Goal: Check status: Check status

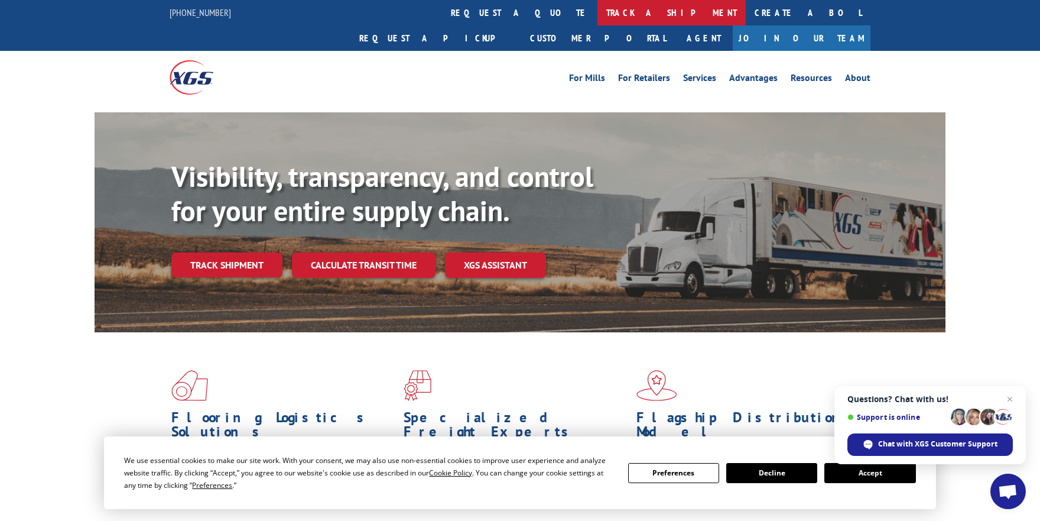
click at [597, 13] on link "track a shipment" at bounding box center [671, 12] width 148 height 25
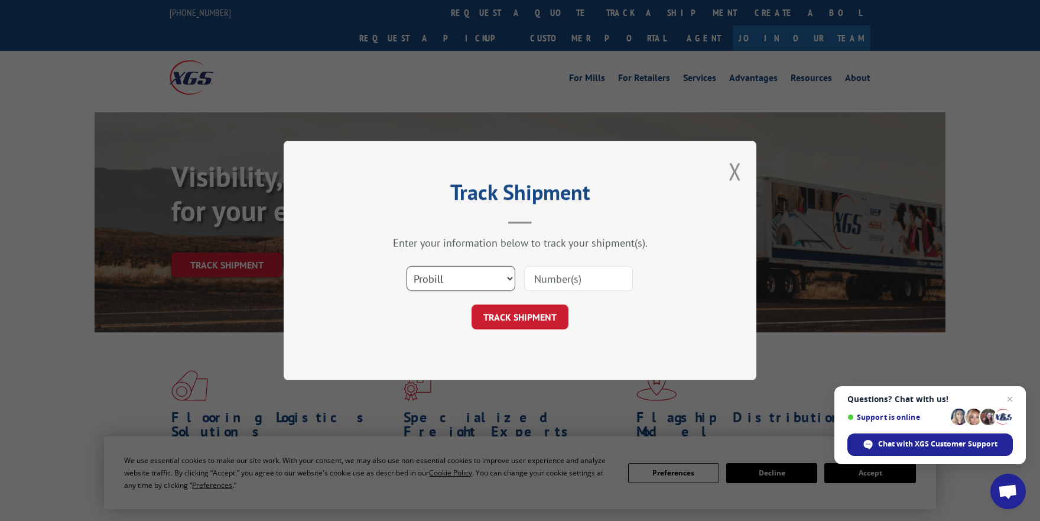
click at [482, 280] on select "Select category... Probill BOL PO" at bounding box center [461, 278] width 109 height 25
click at [567, 286] on input at bounding box center [578, 278] width 109 height 25
type input "16398096"
click at [529, 319] on button "TRACK SHIPMENT" at bounding box center [520, 316] width 97 height 25
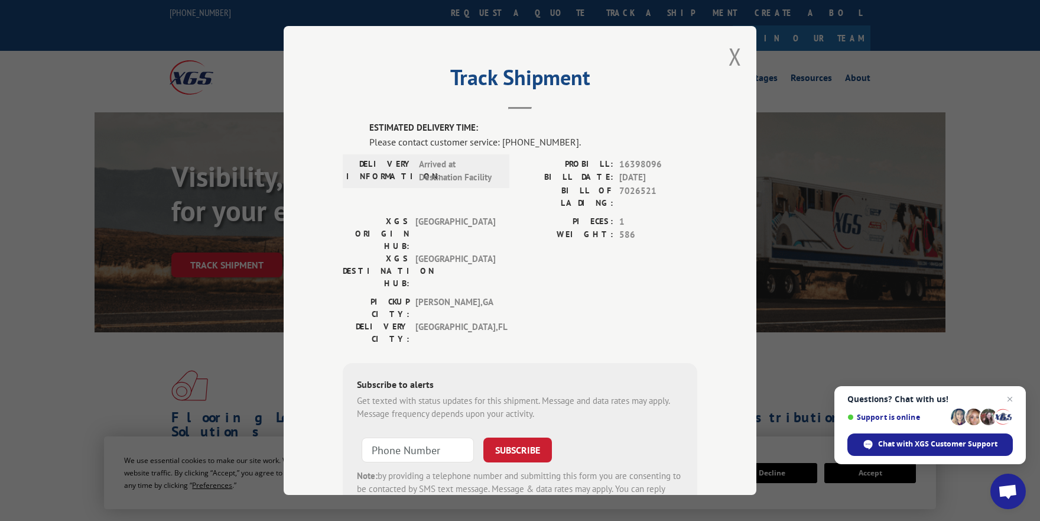
scroll to position [40, 0]
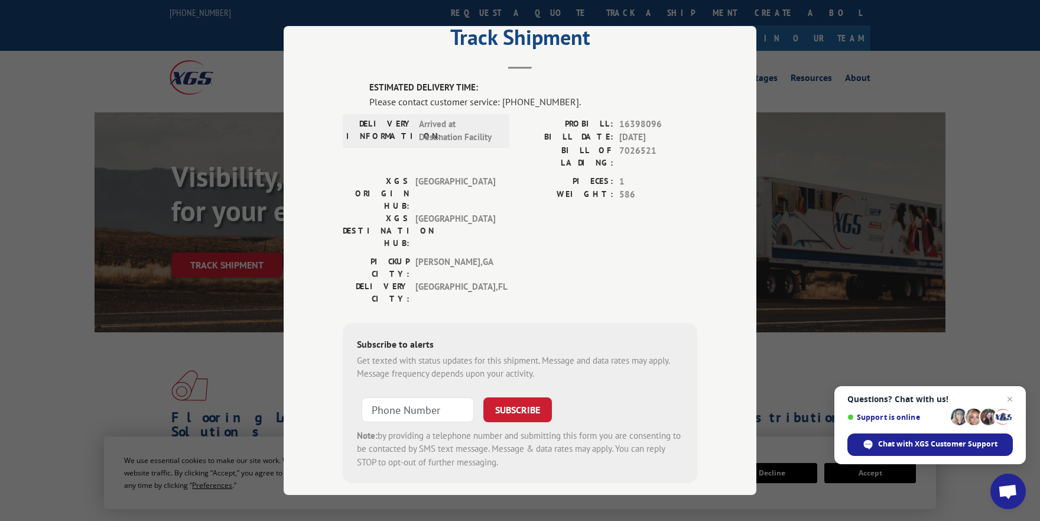
click at [825, 82] on div "Track Shipment ESTIMATED DELIVERY TIME: Please contact customer service: [PHONE…" at bounding box center [520, 260] width 1040 height 521
drag, startPoint x: 713, startPoint y: 45, endPoint x: 722, endPoint y: 40, distance: 10.8
click at [714, 43] on div "Track Shipment ESTIMATED DELIVERY TIME: Please contact customer service: [PHONE…" at bounding box center [520, 260] width 473 height 469
click at [671, 58] on header "Track Shipment" at bounding box center [520, 49] width 355 height 40
type input "+1 (___) ___-____"
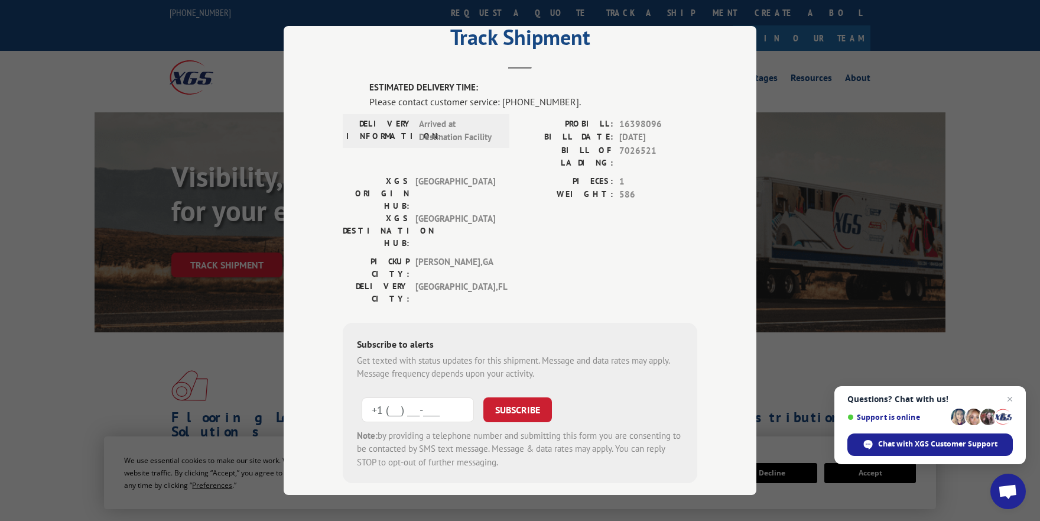
drag, startPoint x: 409, startPoint y: 346, endPoint x: 424, endPoint y: 339, distance: 15.6
click at [411, 397] on input "+1 (___) ___-____" at bounding box center [418, 409] width 112 height 25
drag, startPoint x: 1013, startPoint y: 397, endPoint x: 960, endPoint y: 325, distance: 89.9
click at [1013, 396] on span "Close chat" at bounding box center [1010, 399] width 15 height 15
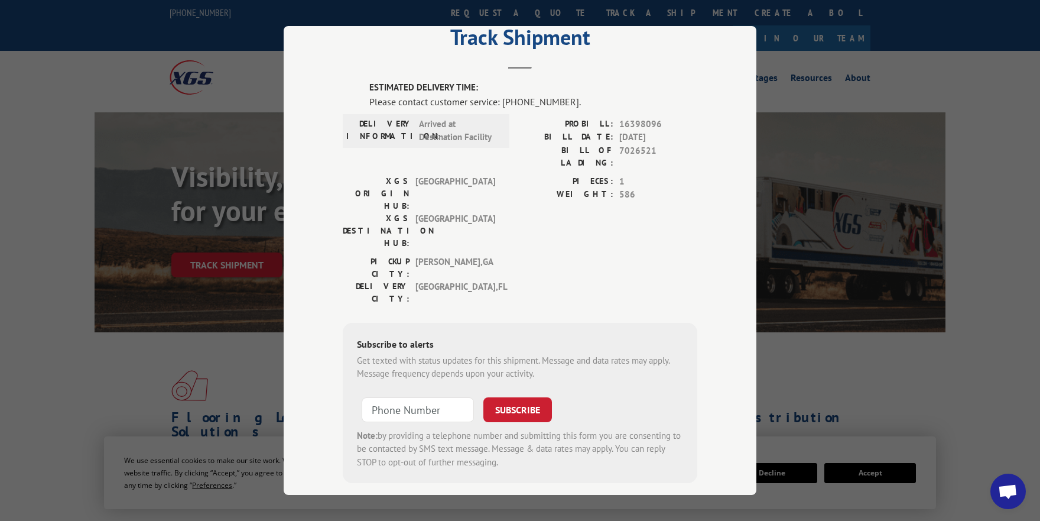
click at [728, 65] on div "Track Shipment ESTIMATED DELIVERY TIME: Please contact customer service: [PHONE…" at bounding box center [520, 260] width 473 height 469
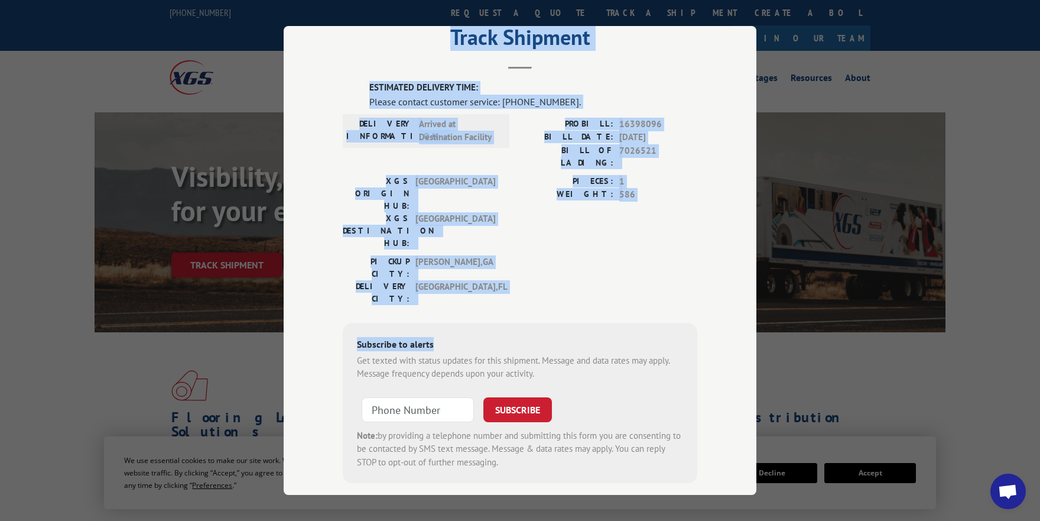
drag, startPoint x: 714, startPoint y: 76, endPoint x: 503, endPoint y: 280, distance: 294.2
click at [503, 280] on div "Track Shipment ESTIMATED DELIVERY TIME: Please contact customer service: [PHONE…" at bounding box center [520, 260] width 473 height 469
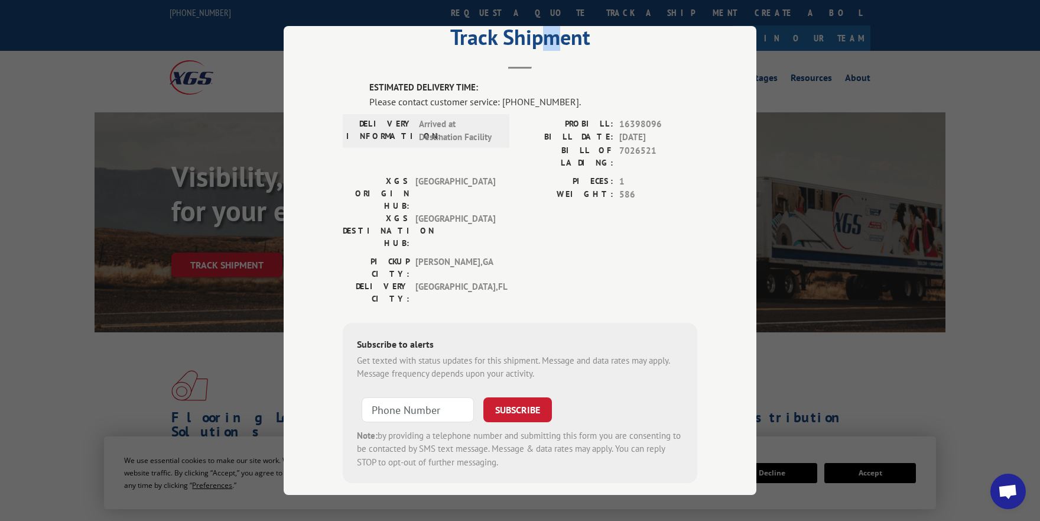
scroll to position [0, 0]
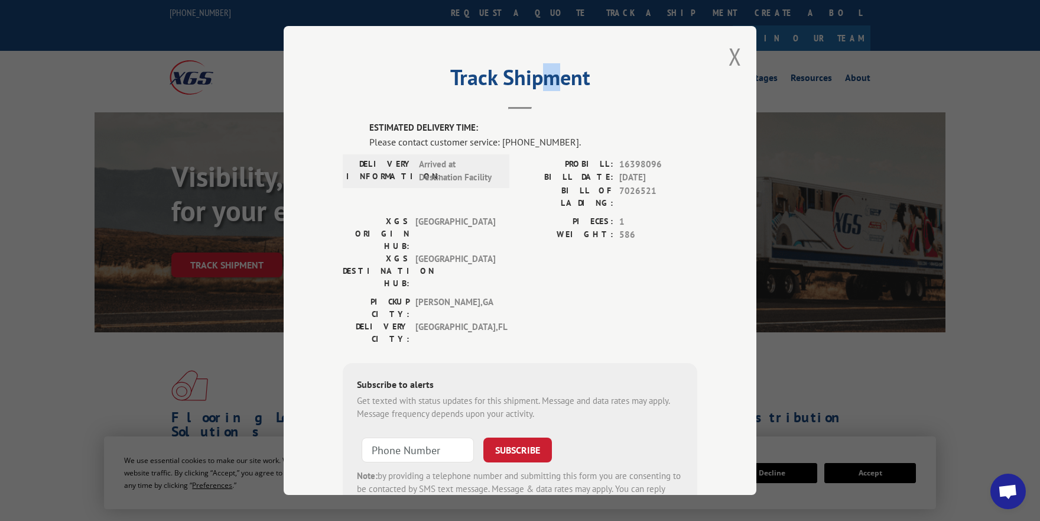
click at [535, 28] on div "Track Shipment ESTIMATED DELIVERY TIME: Please contact customer service: [PHONE…" at bounding box center [520, 260] width 473 height 469
click at [733, 56] on button "Close modal" at bounding box center [735, 56] width 13 height 31
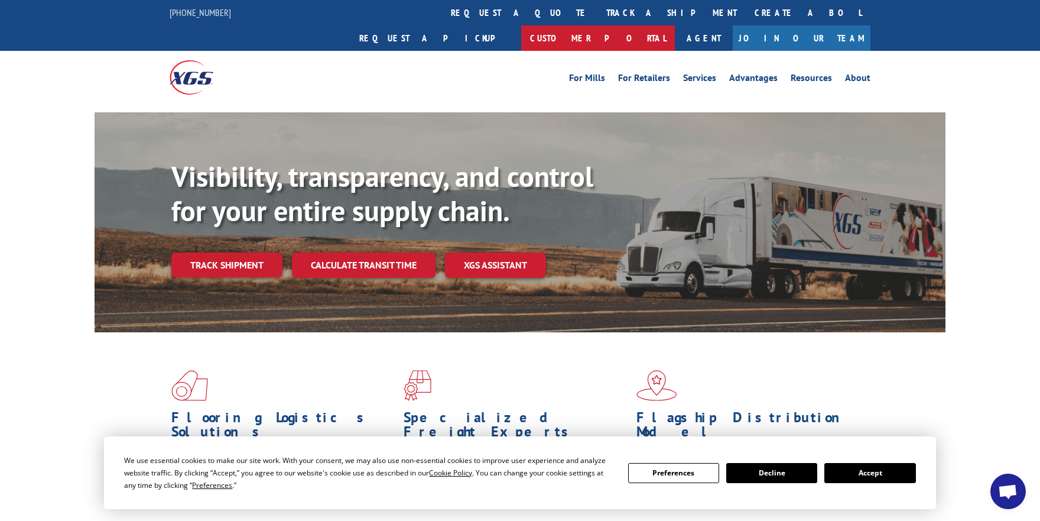
click at [675, 25] on link "Customer Portal" at bounding box center [598, 37] width 154 height 25
